Goal: Task Accomplishment & Management: Use online tool/utility

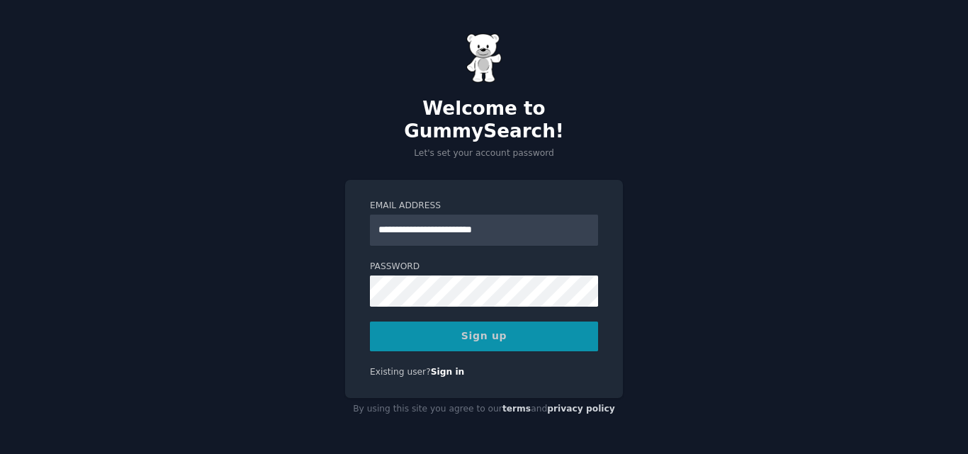
click at [480, 322] on div "Sign up" at bounding box center [484, 337] width 228 height 30
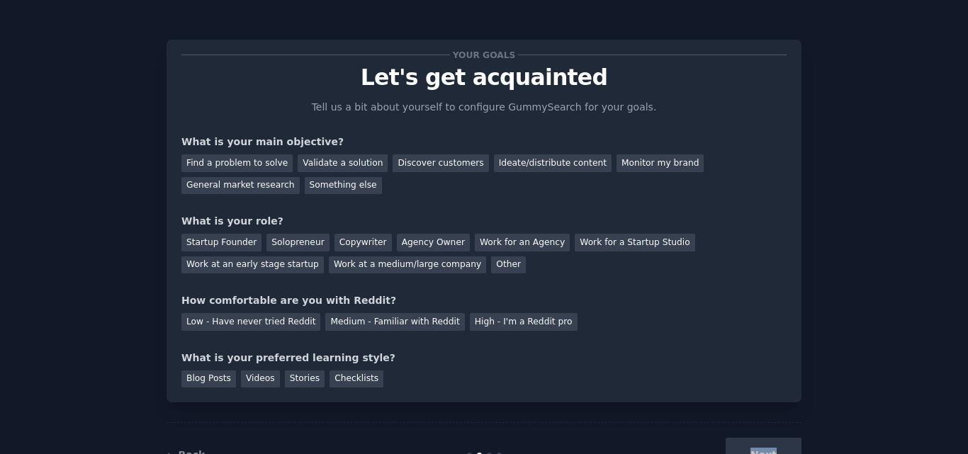
scroll to position [53, 0]
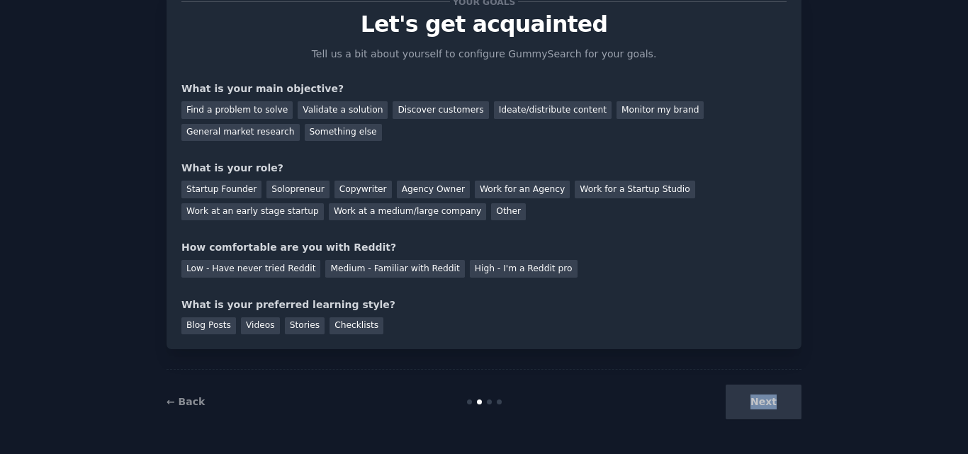
click at [757, 399] on div "Next" at bounding box center [696, 402] width 212 height 35
click at [754, 394] on div "Next" at bounding box center [696, 402] width 212 height 35
click at [414, 104] on div "Discover customers" at bounding box center [441, 110] width 96 height 18
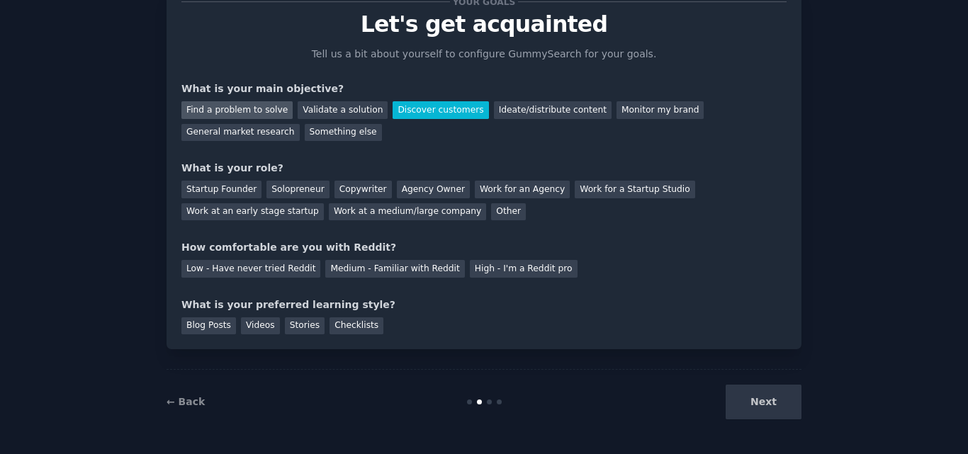
click at [247, 107] on div "Find a problem to solve" at bounding box center [236, 110] width 111 height 18
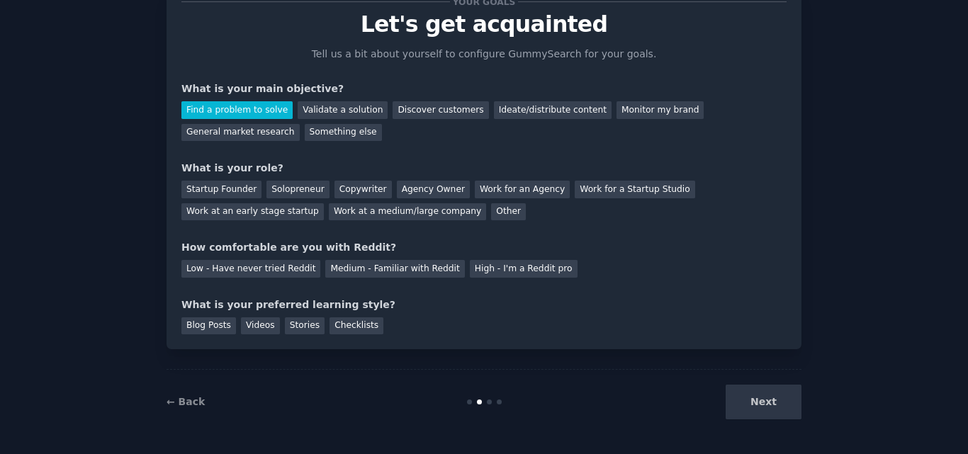
click at [749, 400] on div "Next" at bounding box center [696, 402] width 212 height 35
click at [597, 182] on div "Work for a Startup Studio" at bounding box center [635, 190] width 120 height 18
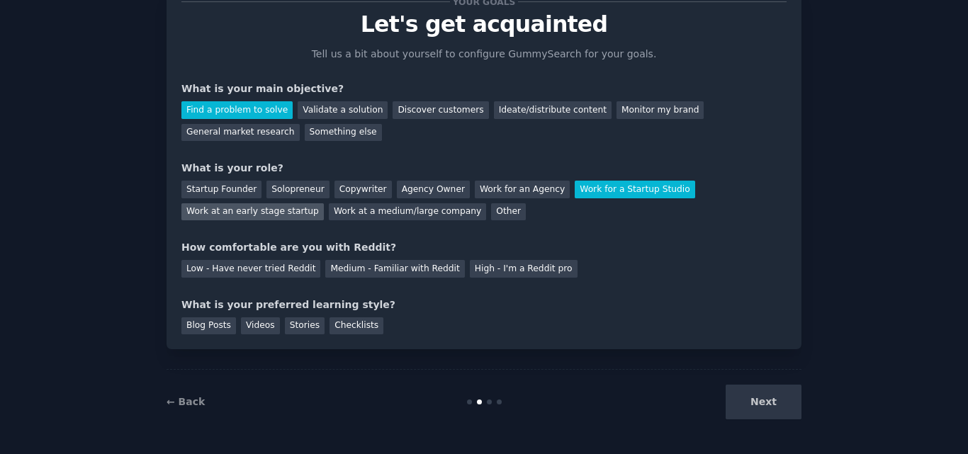
click at [324, 203] on div "Work at an early stage startup" at bounding box center [252, 212] width 142 height 18
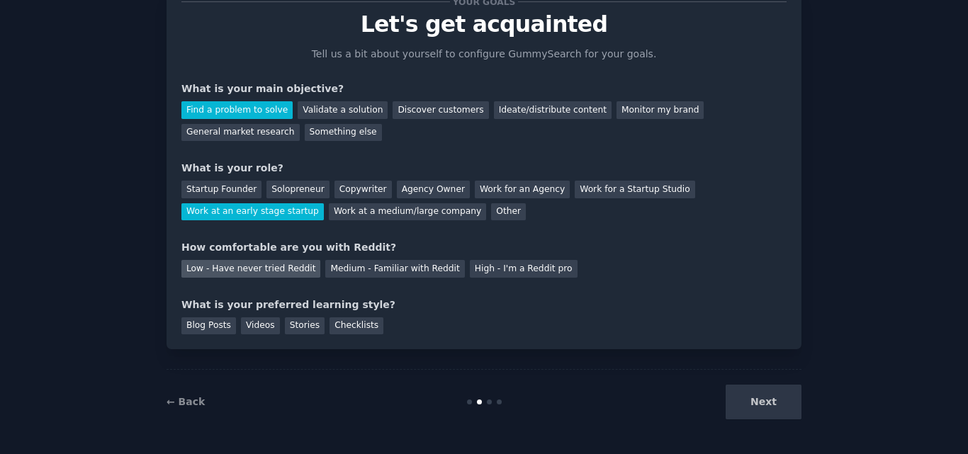
click at [235, 267] on div "Low - Have never tried Reddit" at bounding box center [250, 269] width 139 height 18
click at [209, 320] on div "Blog Posts" at bounding box center [208, 326] width 55 height 18
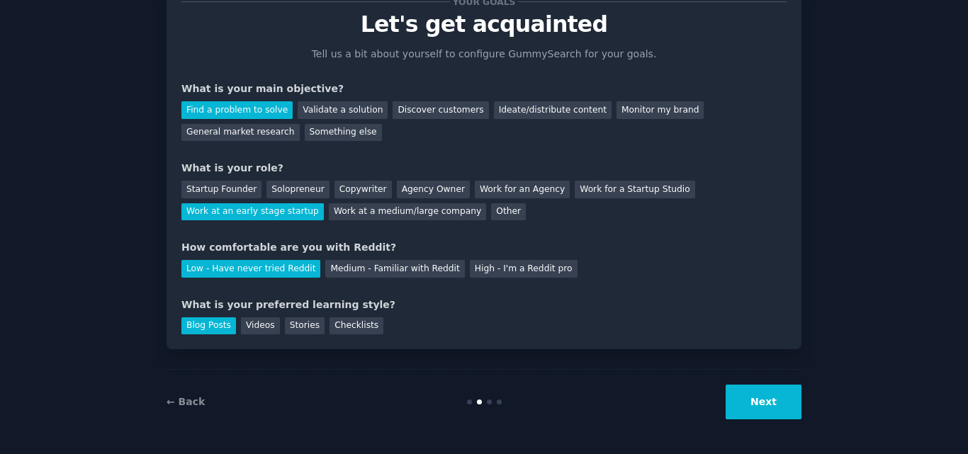
click at [743, 401] on button "Next" at bounding box center [764, 402] width 76 height 35
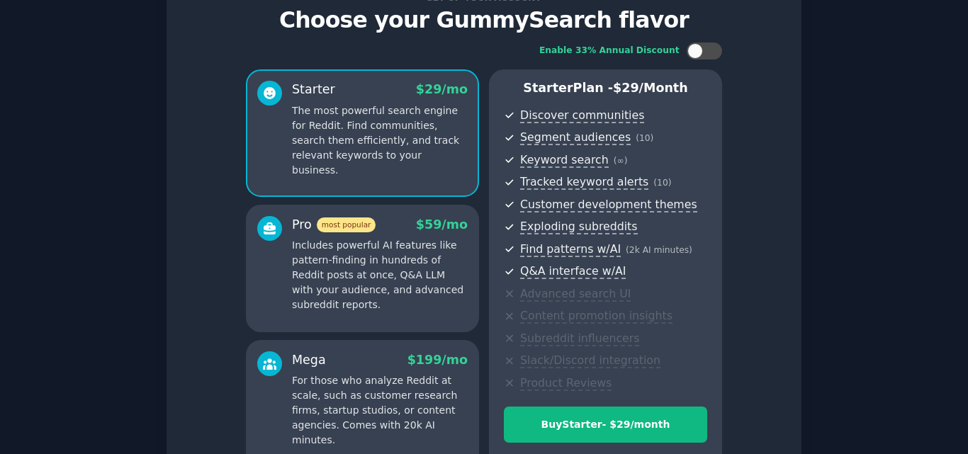
scroll to position [205, 0]
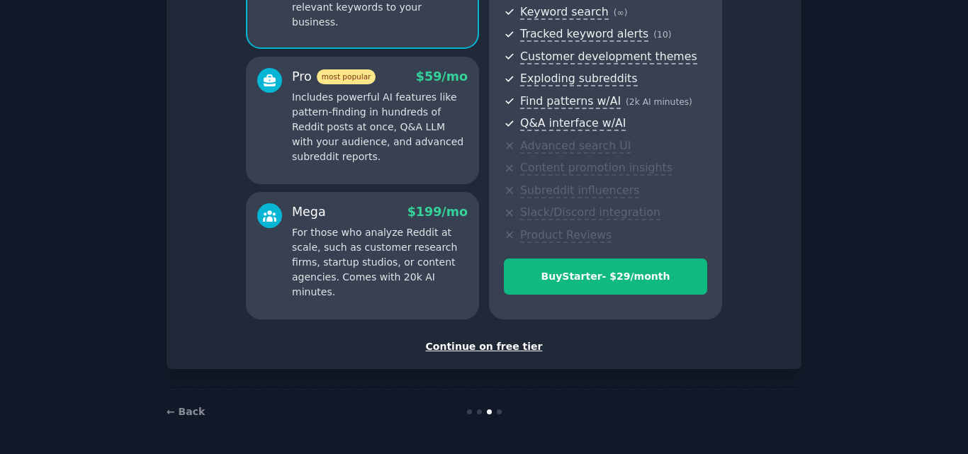
click at [486, 344] on div "Continue on free tier" at bounding box center [483, 346] width 605 height 15
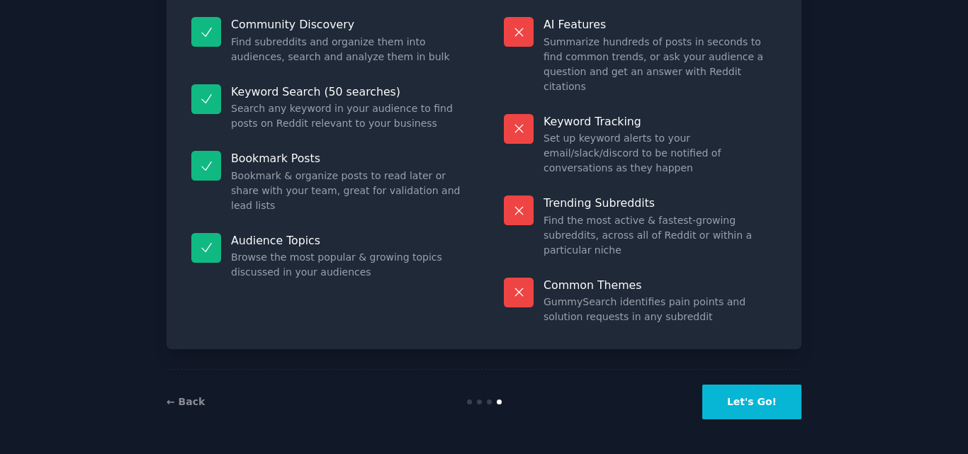
scroll to position [98, 0]
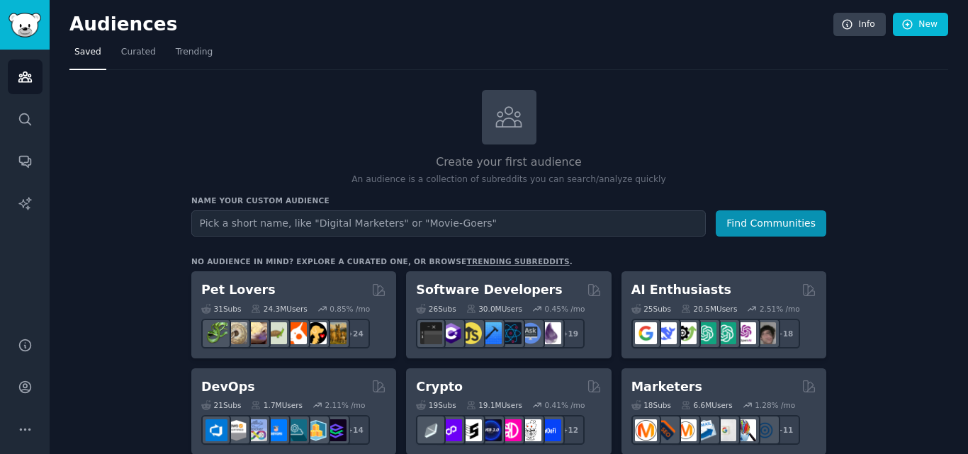
click at [253, 222] on input "text" at bounding box center [448, 223] width 514 height 26
click at [247, 225] on input "ecommervce" at bounding box center [448, 223] width 514 height 26
click at [246, 228] on input "ecommervce" at bounding box center [448, 223] width 514 height 26
click at [257, 223] on input "ecommerce" at bounding box center [448, 223] width 514 height 26
type input "ecommerce dropshipping"
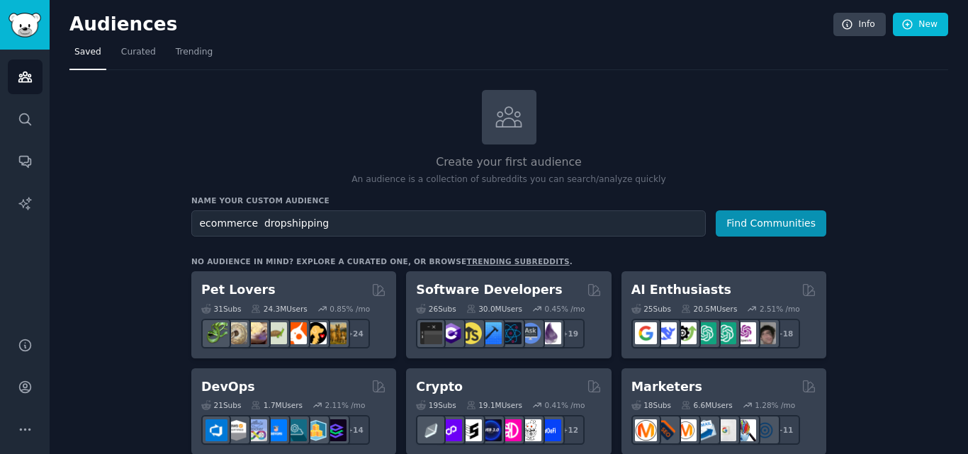
click at [716, 210] on button "Find Communities" at bounding box center [771, 223] width 111 height 26
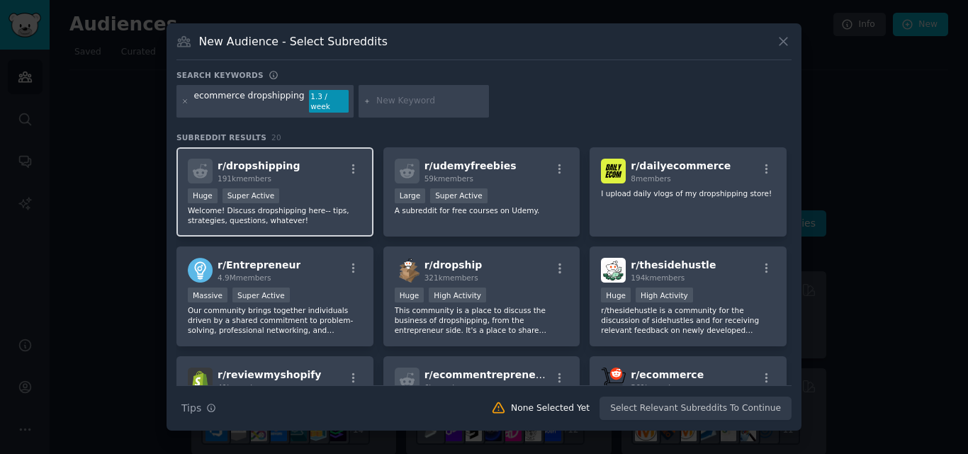
click at [254, 174] on span "191k members" at bounding box center [245, 178] width 54 height 9
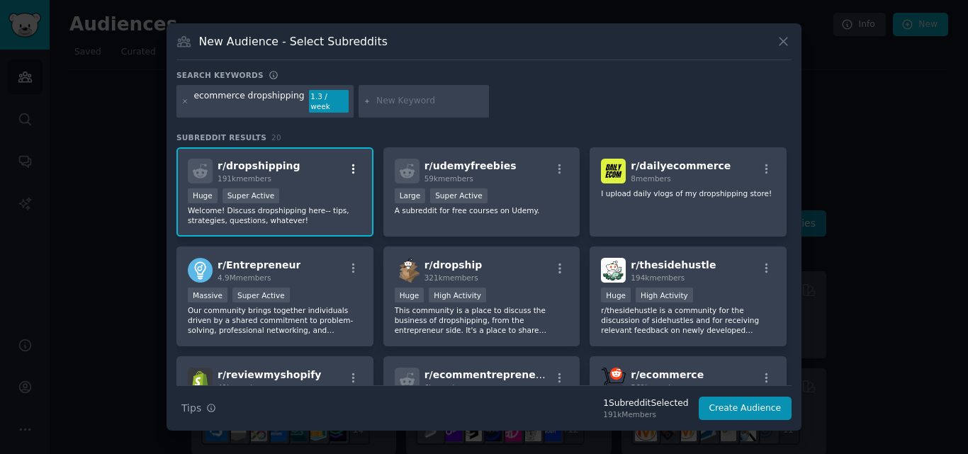
click at [350, 165] on icon "button" at bounding box center [353, 169] width 13 height 13
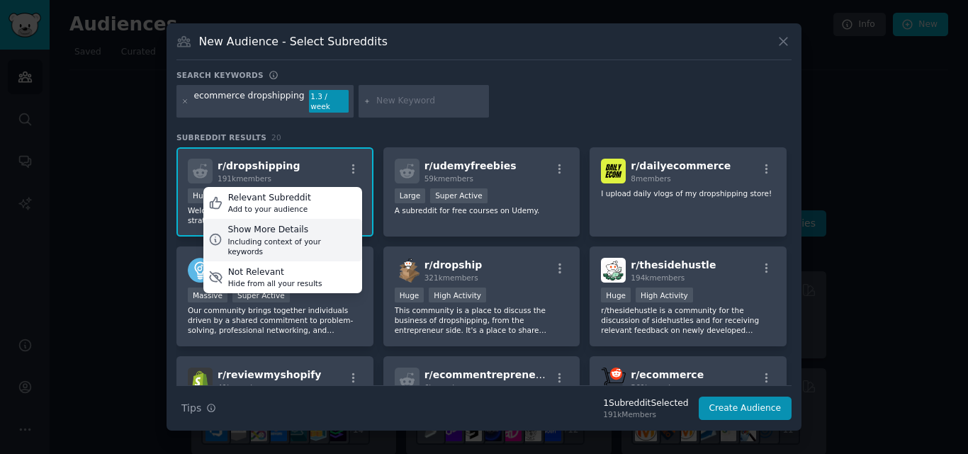
click at [280, 227] on div "Show More Details" at bounding box center [291, 230] width 129 height 13
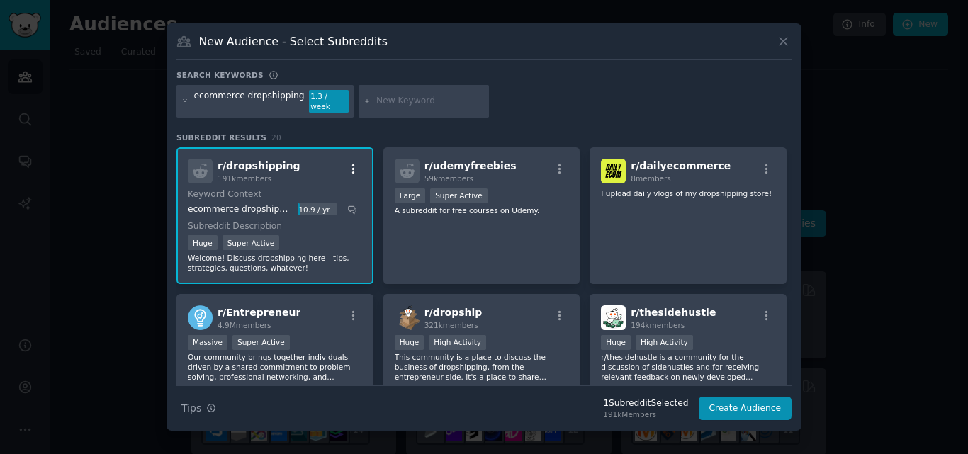
click at [345, 163] on button "button" at bounding box center [353, 169] width 18 height 13
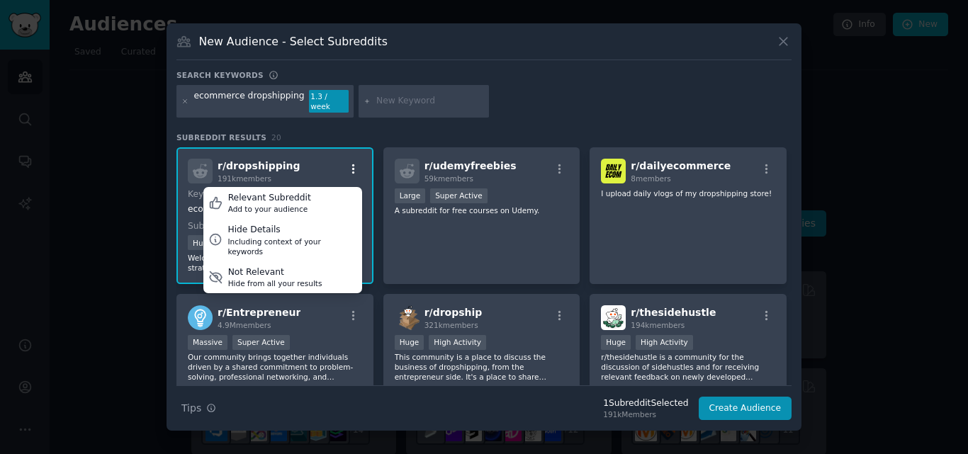
click at [345, 163] on button "button" at bounding box center [353, 169] width 18 height 13
